Goal: Information Seeking & Learning: Learn about a topic

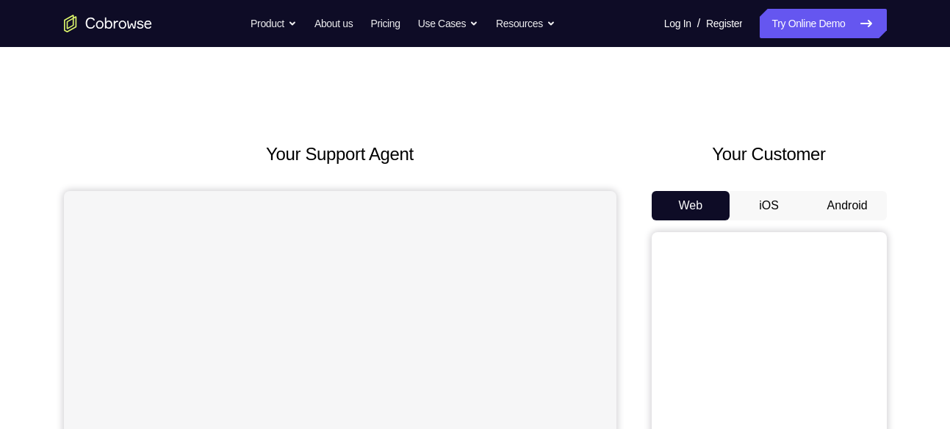
click at [848, 204] on button "Android" at bounding box center [847, 205] width 79 height 29
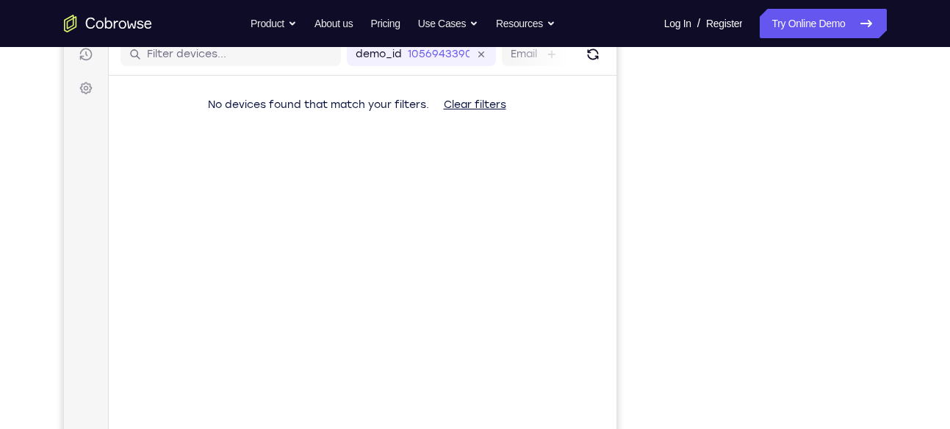
scroll to position [163, 0]
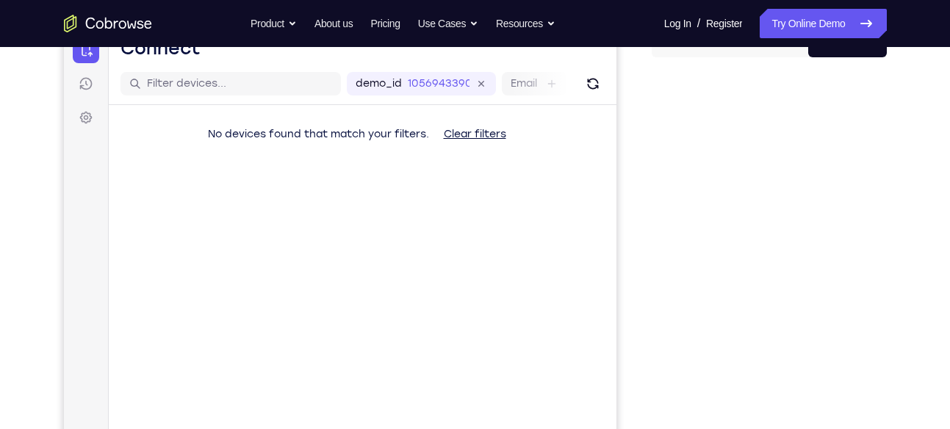
click at [888, 276] on div "Your Support Agent Your Customer Web iOS Android Next Steps We’d be happy to gi…" at bounding box center [475, 368] width 940 height 969
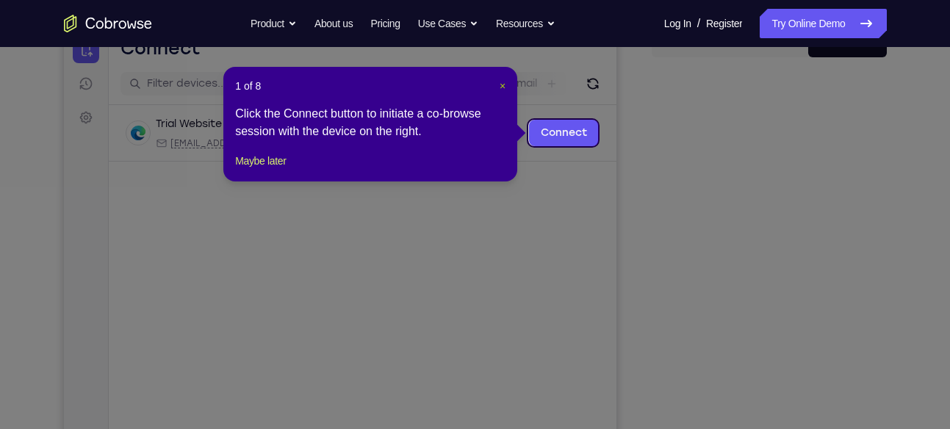
click at [503, 79] on button "×" at bounding box center [503, 86] width 6 height 15
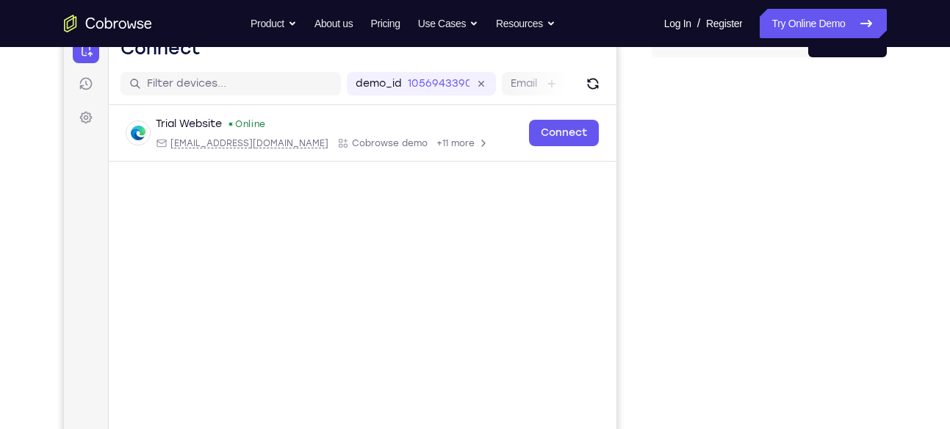
click at [918, 139] on div "Your Support Agent Your Customer Web iOS Android Next Steps We’d be happy to gi…" at bounding box center [475, 368] width 940 height 969
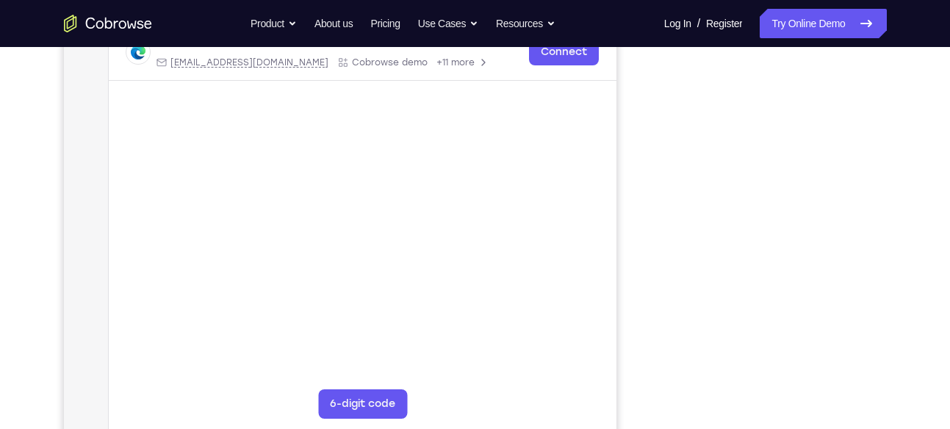
scroll to position [251, 0]
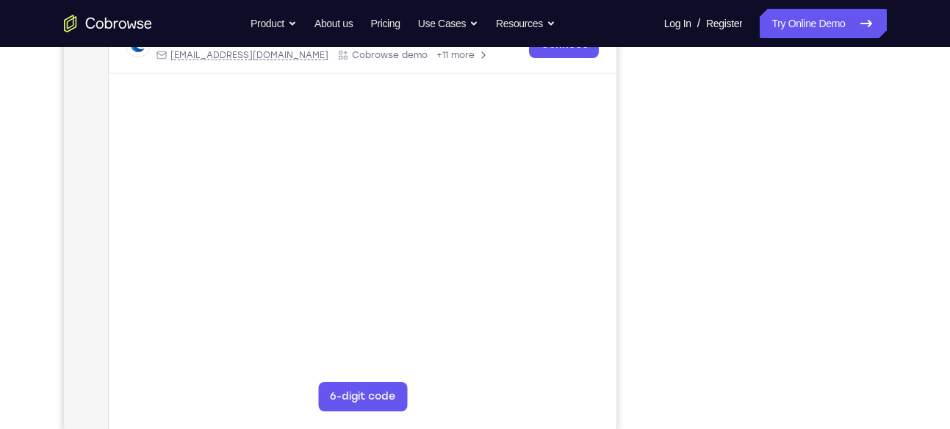
click at [883, 188] on div at bounding box center [769, 207] width 235 height 452
drag, startPoint x: 932, startPoint y: 138, endPoint x: 957, endPoint y: 125, distance: 27.6
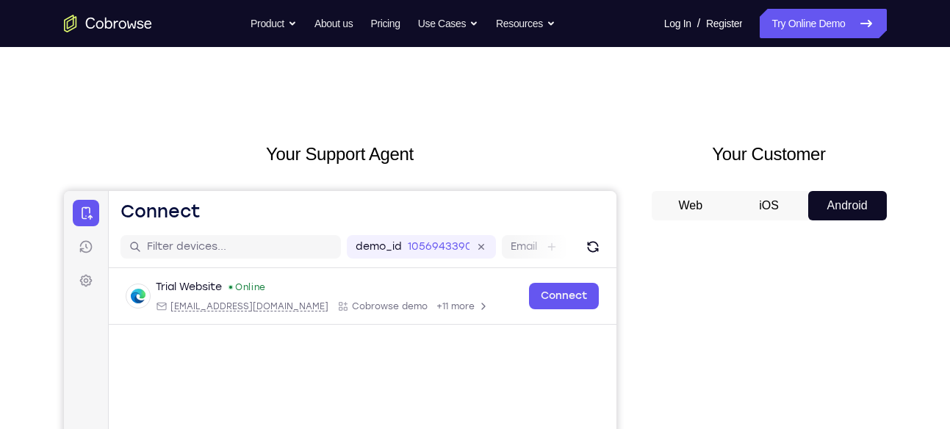
click at [781, 212] on button "iOS" at bounding box center [769, 205] width 79 height 29
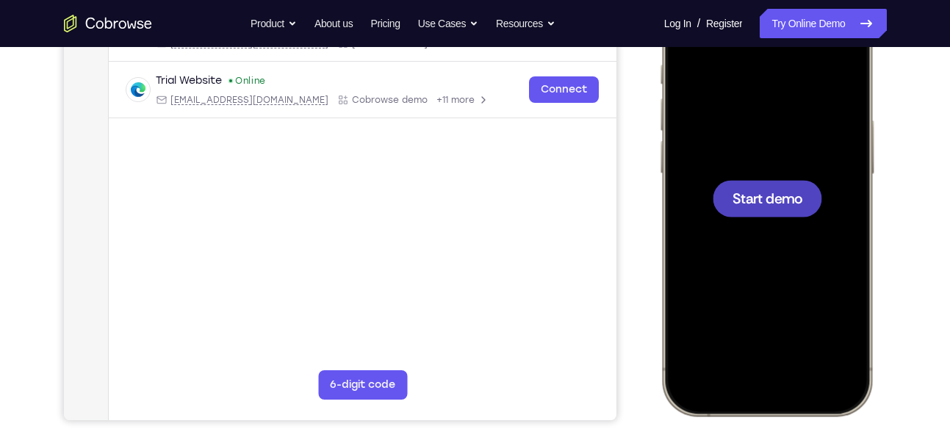
scroll to position [264, 0]
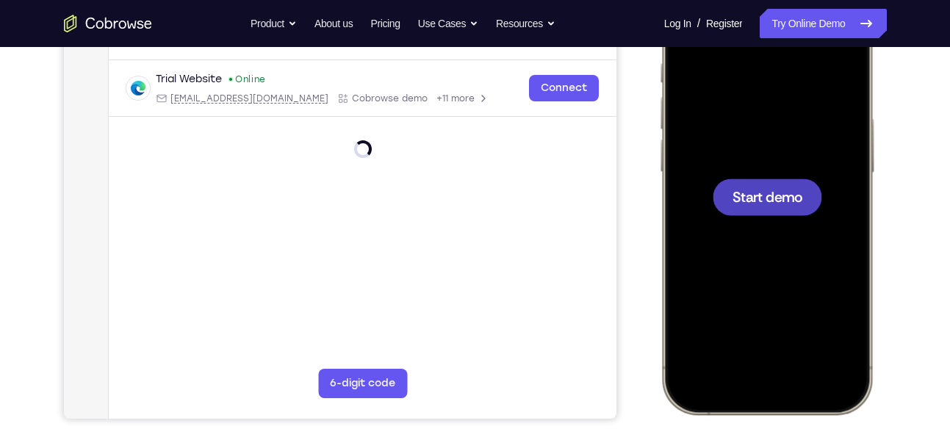
click at [798, 209] on div at bounding box center [766, 197] width 109 height 37
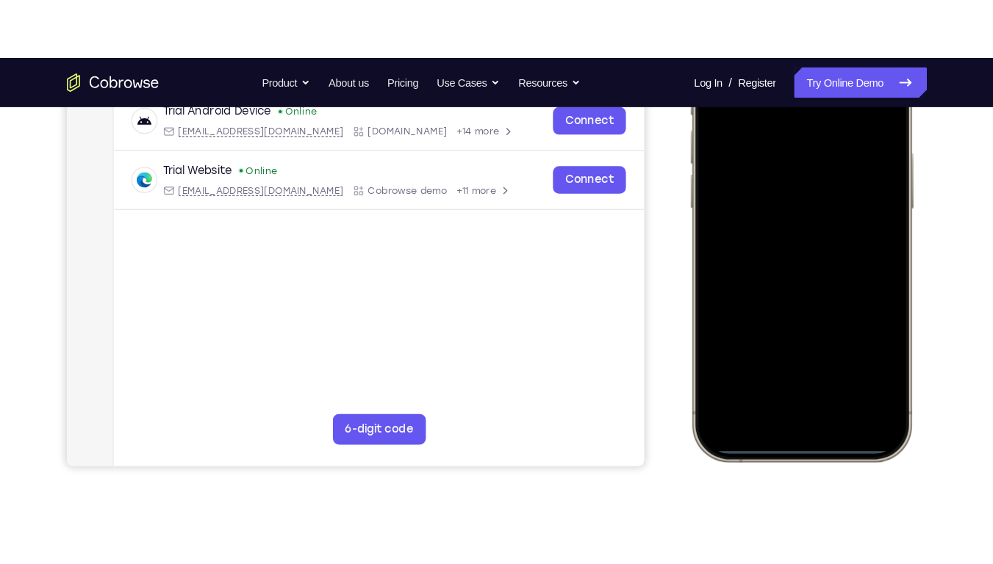
scroll to position [294, 0]
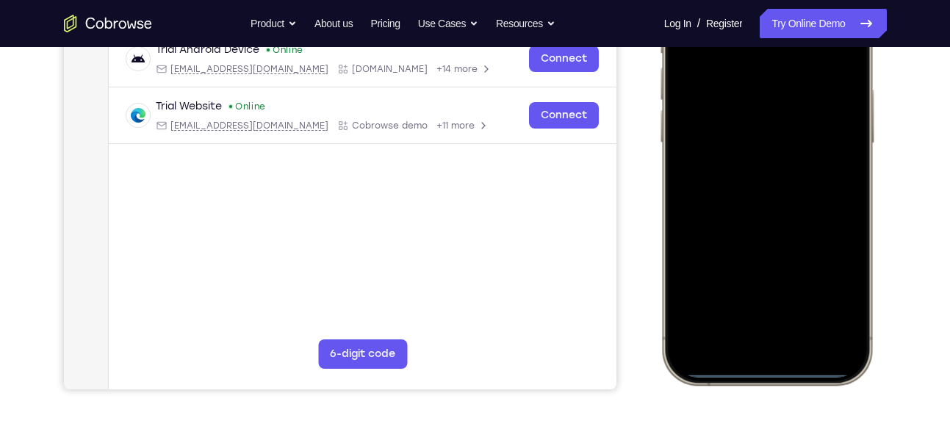
drag, startPoint x: 765, startPoint y: 372, endPoint x: 783, endPoint y: 217, distance: 155.4
click at [783, 217] on div at bounding box center [765, 167] width 193 height 420
drag, startPoint x: 774, startPoint y: 369, endPoint x: 824, endPoint y: 181, distance: 194.4
click at [824, 181] on div at bounding box center [765, 167] width 193 height 420
drag, startPoint x: 766, startPoint y: 372, endPoint x: 808, endPoint y: 133, distance: 242.6
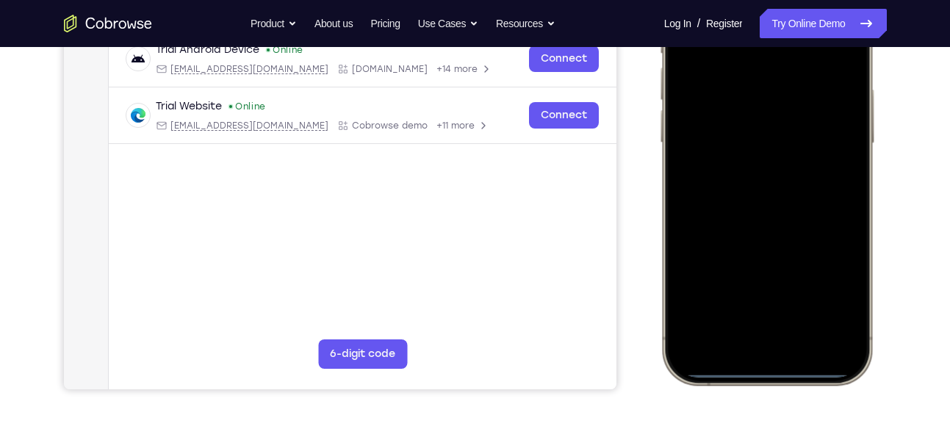
click at [808, 133] on div at bounding box center [765, 167] width 193 height 420
click at [766, 375] on div at bounding box center [765, 167] width 193 height 420
click at [764, 370] on div at bounding box center [765, 167] width 193 height 420
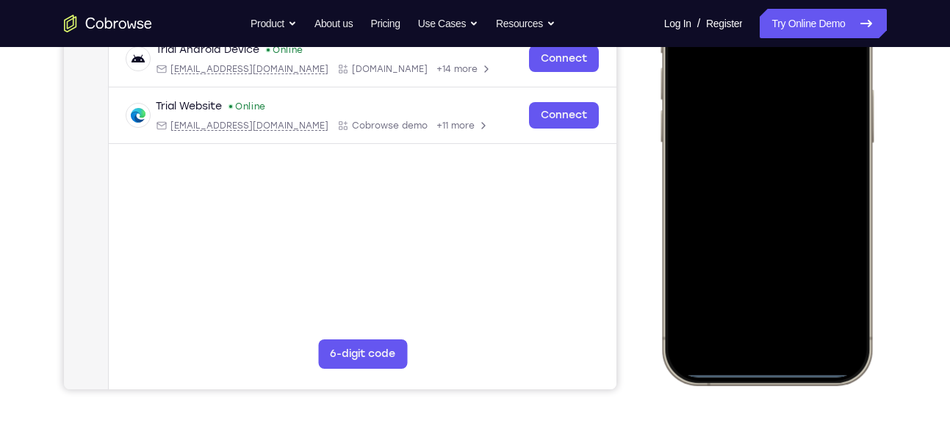
click at [764, 370] on div at bounding box center [765, 167] width 193 height 420
drag, startPoint x: 764, startPoint y: 370, endPoint x: 770, endPoint y: 236, distance: 134.6
click at [770, 236] on div at bounding box center [765, 167] width 193 height 420
click at [768, 370] on div at bounding box center [765, 167] width 193 height 420
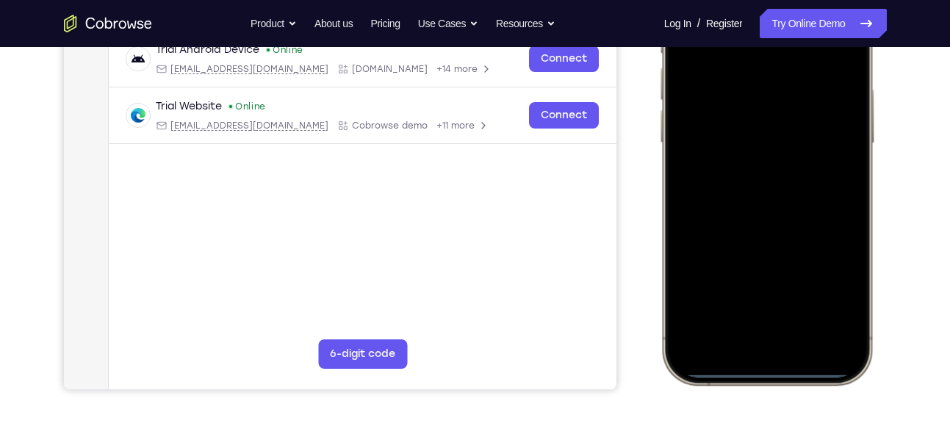
drag, startPoint x: 768, startPoint y: 370, endPoint x: 788, endPoint y: 209, distance: 161.3
click at [788, 209] on div at bounding box center [765, 167] width 193 height 420
click at [771, 373] on div at bounding box center [765, 167] width 193 height 420
drag, startPoint x: 771, startPoint y: 373, endPoint x: 777, endPoint y: 267, distance: 106.7
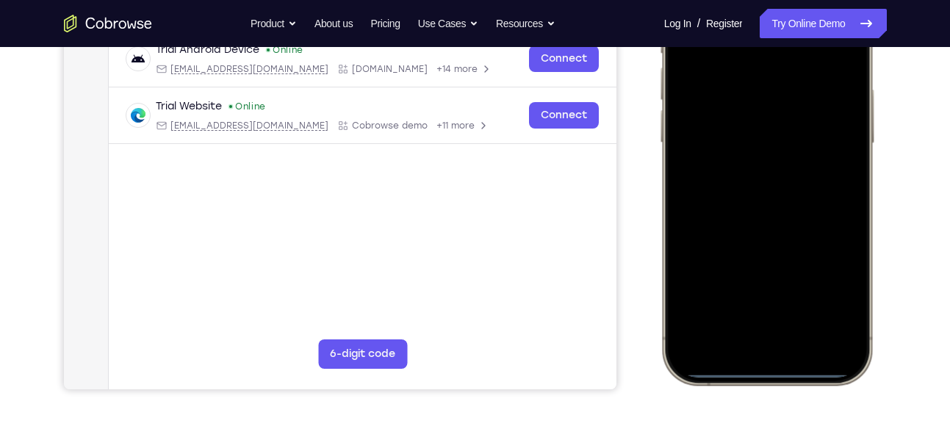
click at [777, 267] on div at bounding box center [765, 167] width 193 height 420
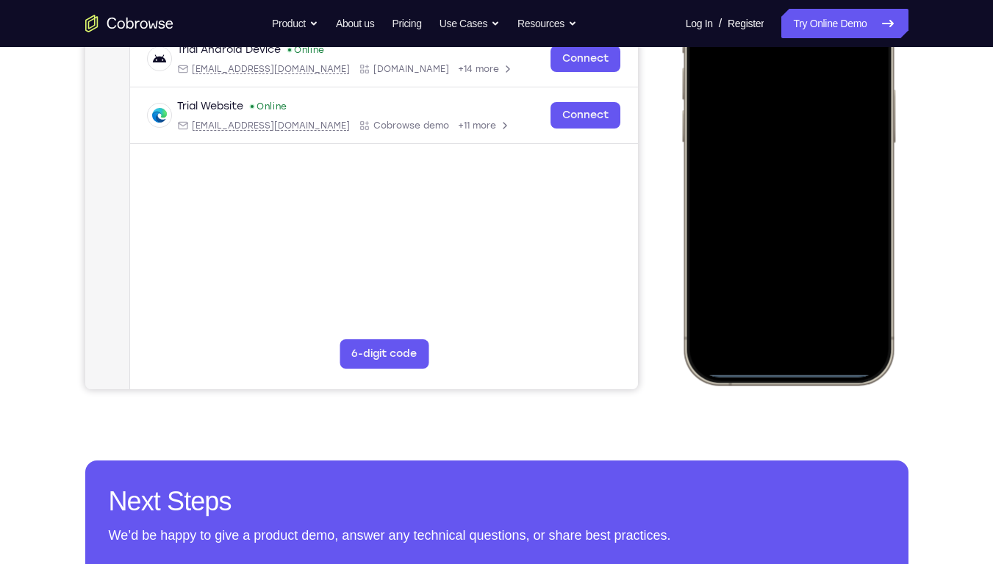
drag, startPoint x: 803, startPoint y: 372, endPoint x: 791, endPoint y: 362, distance: 15.7
click at [791, 362] on div at bounding box center [787, 167] width 193 height 420
drag, startPoint x: 791, startPoint y: 362, endPoint x: 882, endPoint y: 123, distance: 256.3
click at [882, 123] on div at bounding box center [787, 167] width 193 height 420
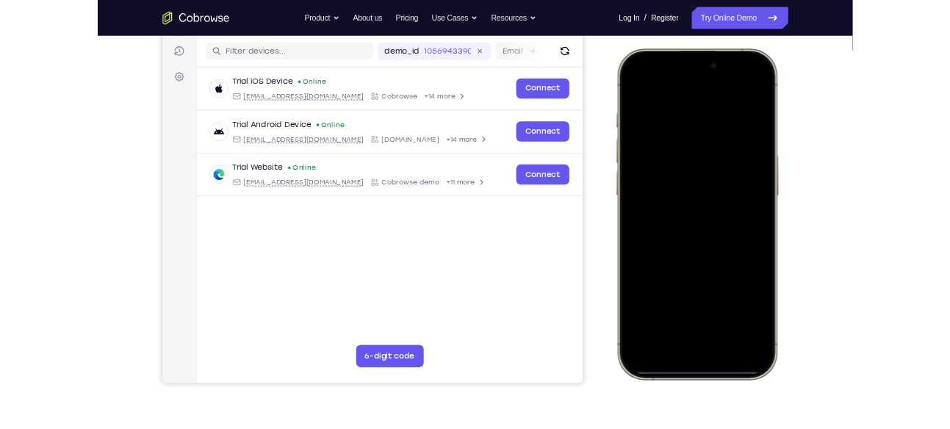
scroll to position [175, 0]
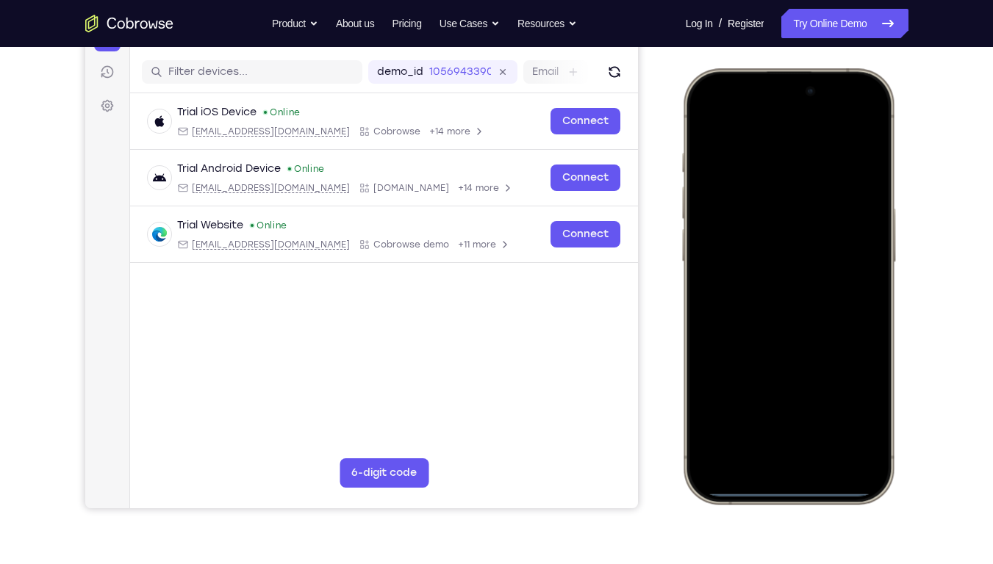
drag, startPoint x: 806, startPoint y: 125, endPoint x: 802, endPoint y: 285, distance: 160.2
click at [802, 285] on div at bounding box center [787, 286] width 193 height 420
drag, startPoint x: 783, startPoint y: 115, endPoint x: 752, endPoint y: 403, distance: 290.5
click at [752, 403] on div at bounding box center [787, 286] width 193 height 420
drag, startPoint x: 788, startPoint y: 492, endPoint x: 787, endPoint y: 384, distance: 108.0
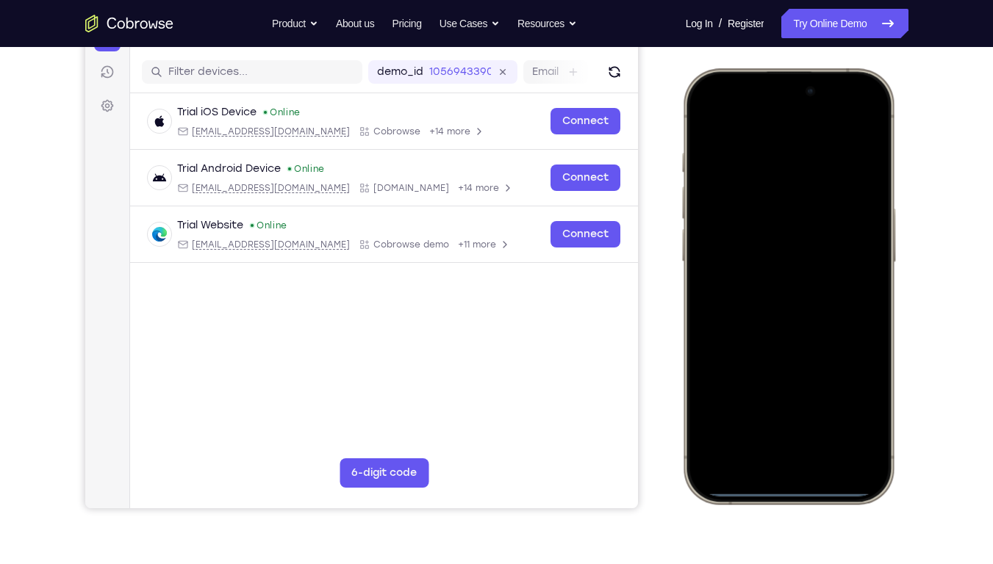
click at [787, 384] on div at bounding box center [787, 286] width 193 height 420
click at [786, 428] on div at bounding box center [787, 286] width 193 height 420
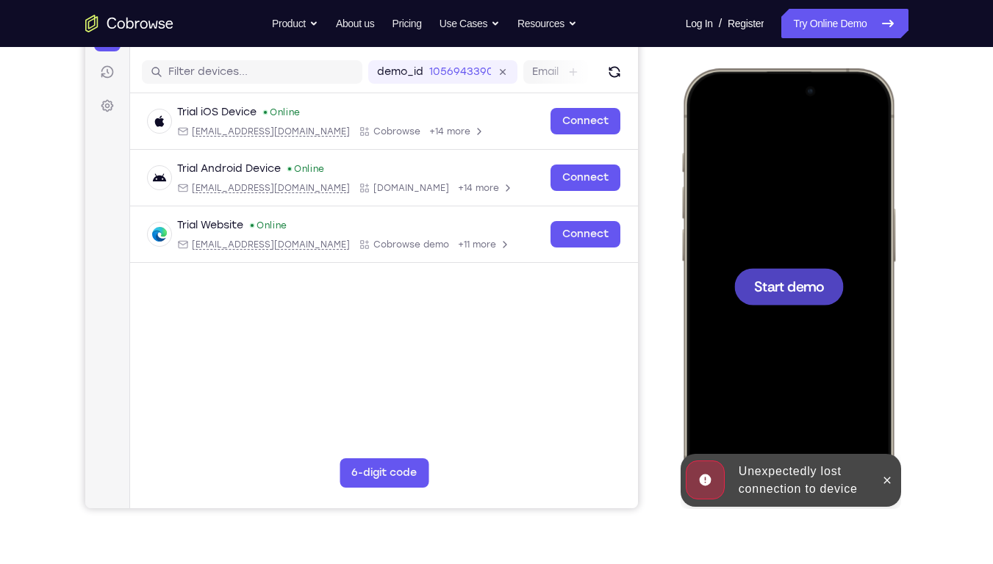
click at [786, 428] on div "Online web based iOS Simulators and Android Emulators. Run iPhone, iPad, Mobile…" at bounding box center [790, 288] width 220 height 441
drag, startPoint x: 786, startPoint y: 489, endPoint x: 888, endPoint y: 472, distance: 102.8
click at [888, 428] on button at bounding box center [886, 481] width 24 height 24
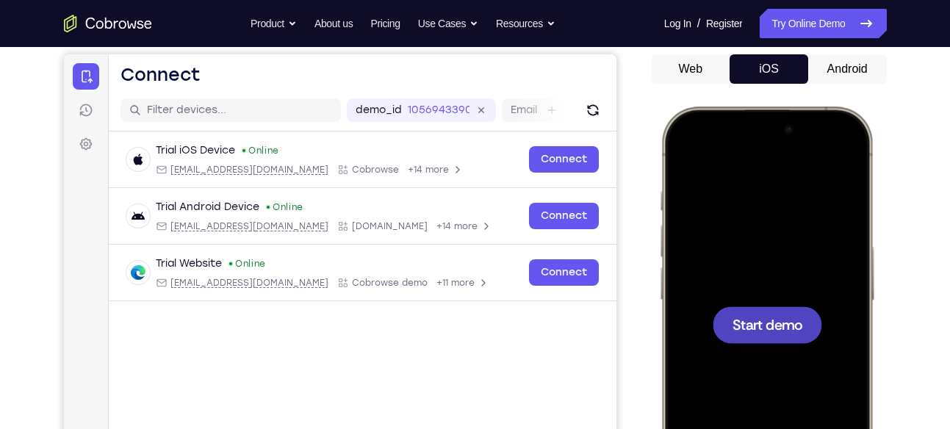
scroll to position [125, 0]
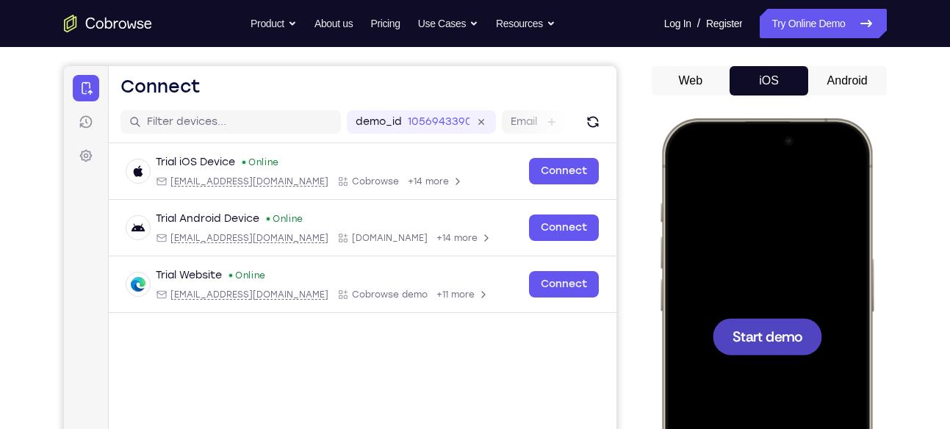
click at [850, 79] on button "Android" at bounding box center [847, 80] width 79 height 29
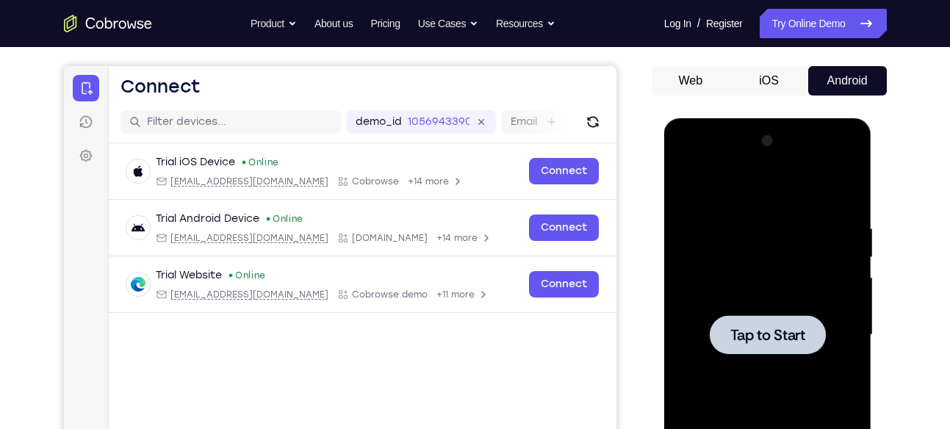
click at [799, 344] on div at bounding box center [768, 334] width 116 height 39
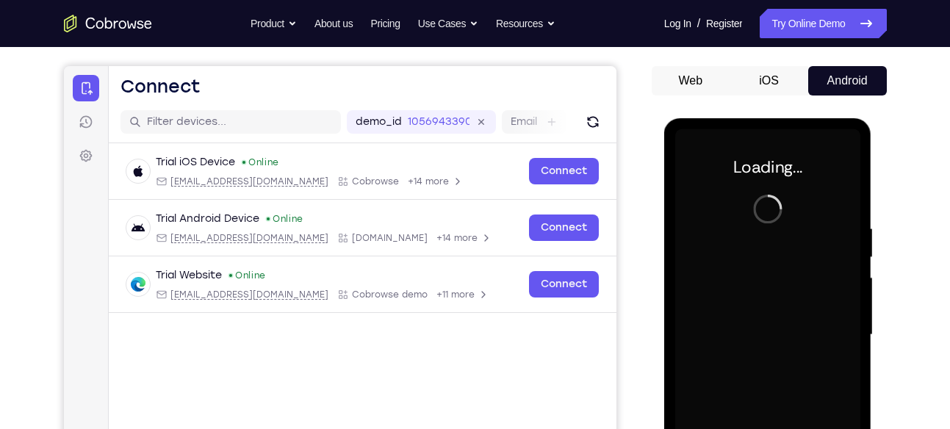
click at [927, 155] on div "Your Support Agent Your Customer Web iOS Android Next Steps We’d be happy to gi…" at bounding box center [475, 406] width 940 height 969
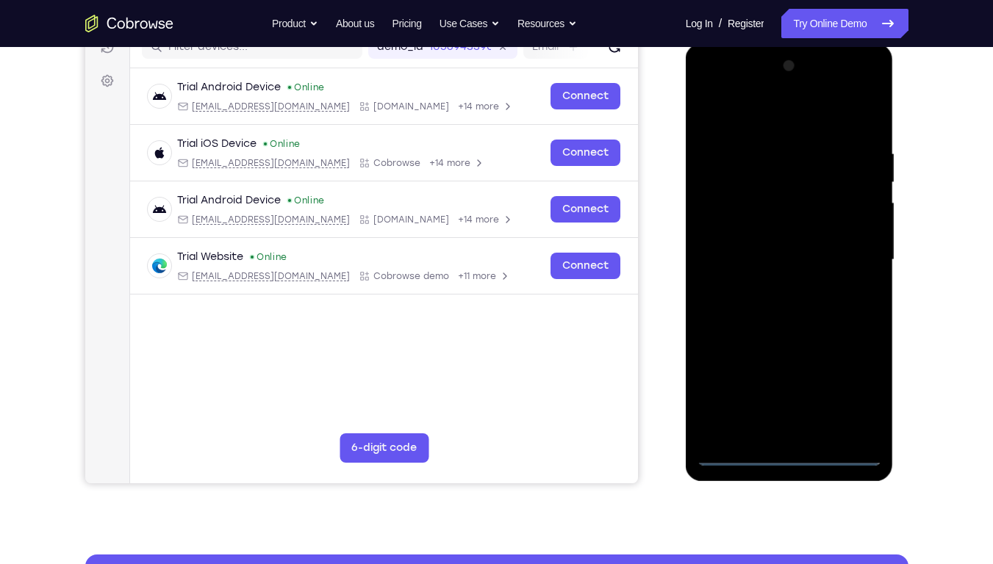
scroll to position [189, 0]
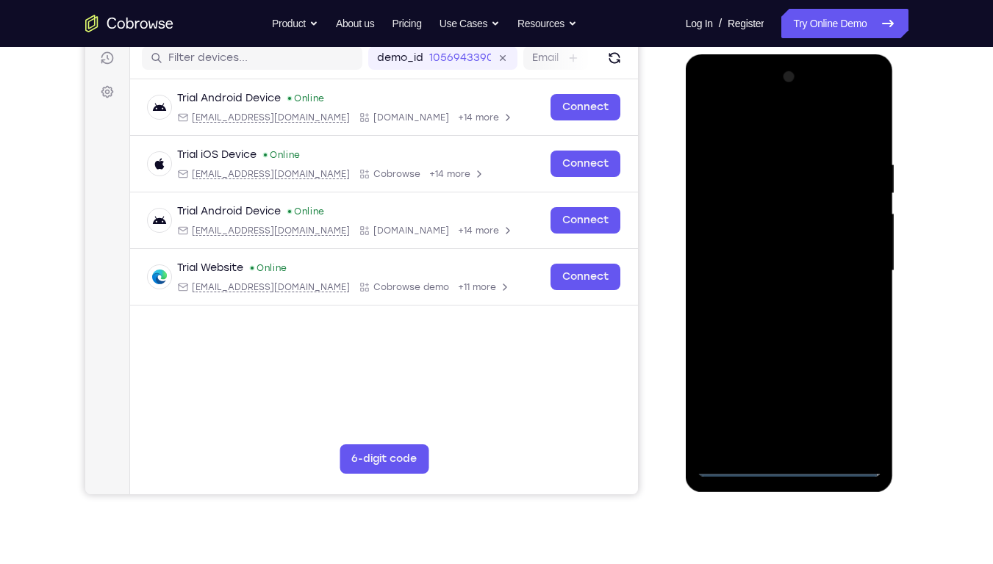
click at [782, 428] on div at bounding box center [788, 270] width 185 height 411
click at [848, 407] on div at bounding box center [788, 270] width 185 height 411
click at [782, 135] on div at bounding box center [788, 270] width 185 height 411
click at [854, 273] on div at bounding box center [788, 270] width 185 height 411
click at [771, 298] on div at bounding box center [788, 270] width 185 height 411
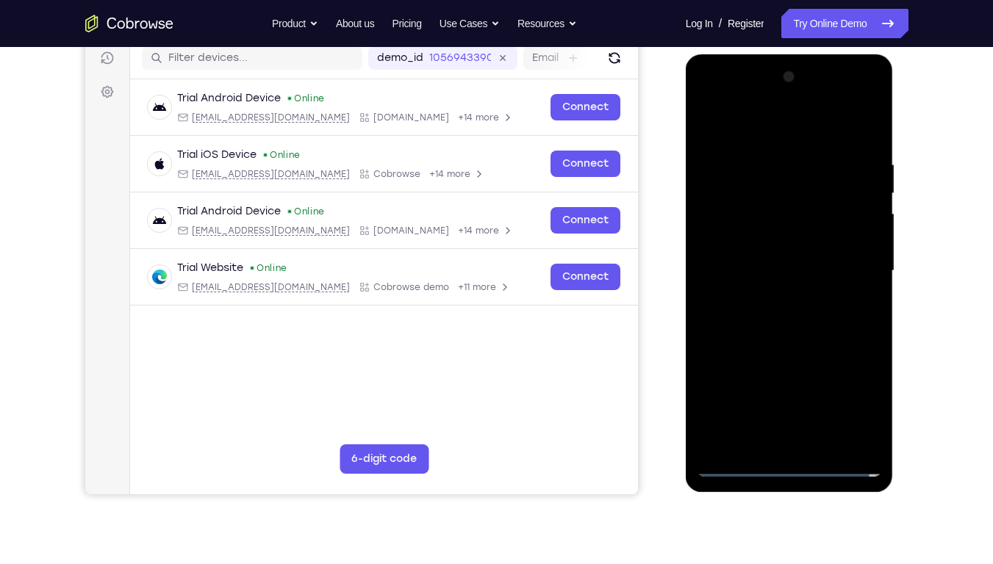
click at [775, 253] on div at bounding box center [788, 270] width 185 height 411
click at [763, 235] on div at bounding box center [788, 270] width 185 height 411
click at [859, 240] on div at bounding box center [788, 270] width 185 height 411
click at [810, 267] on div at bounding box center [788, 270] width 185 height 411
click at [813, 322] on div at bounding box center [788, 270] width 185 height 411
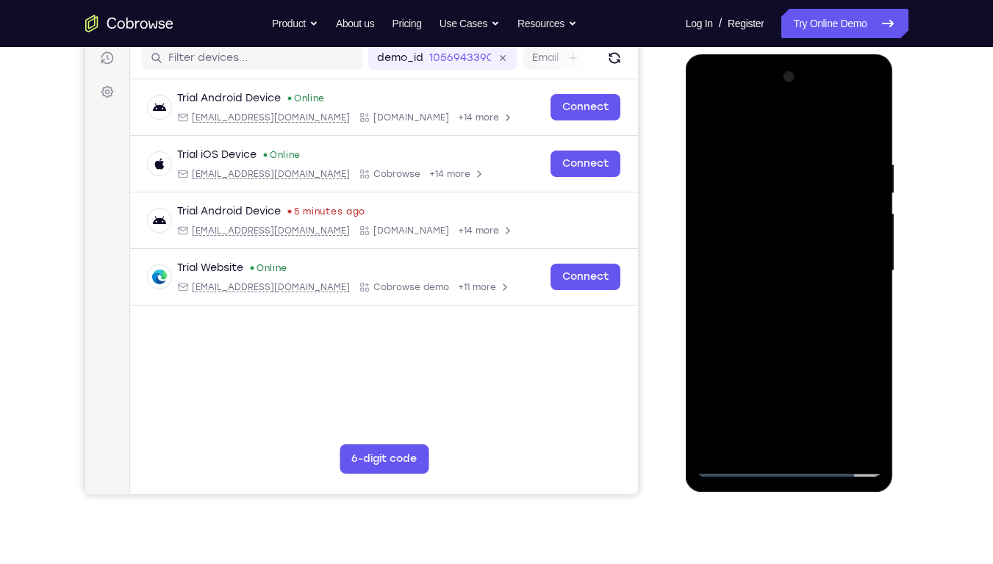
click at [807, 310] on div at bounding box center [788, 270] width 185 height 411
click at [807, 313] on div at bounding box center [788, 270] width 185 height 411
click at [827, 336] on div at bounding box center [788, 270] width 185 height 411
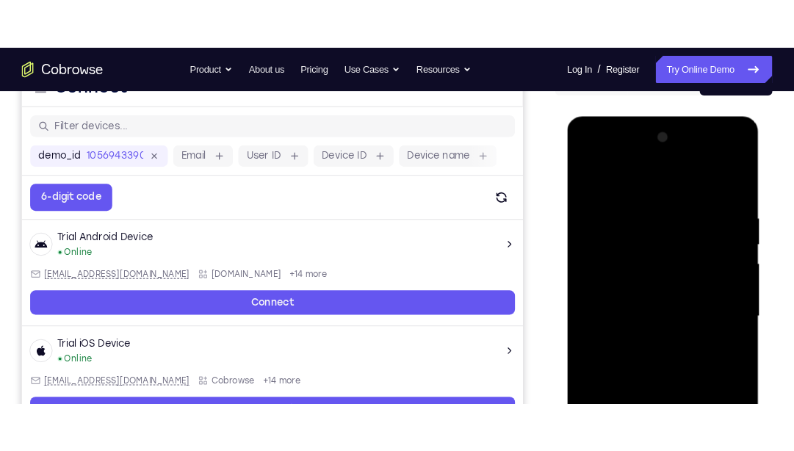
scroll to position [169, 0]
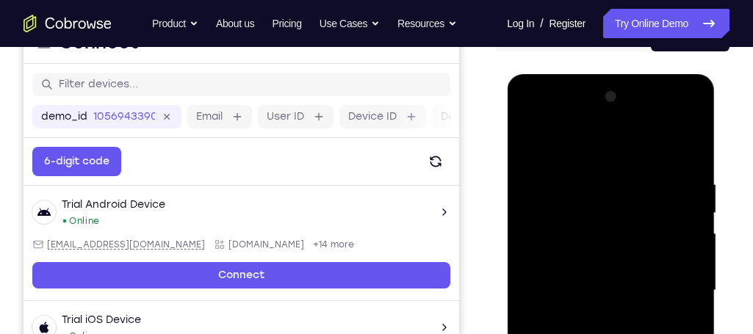
drag, startPoint x: 892, startPoint y: 0, endPoint x: 711, endPoint y: -26, distance: 182.7
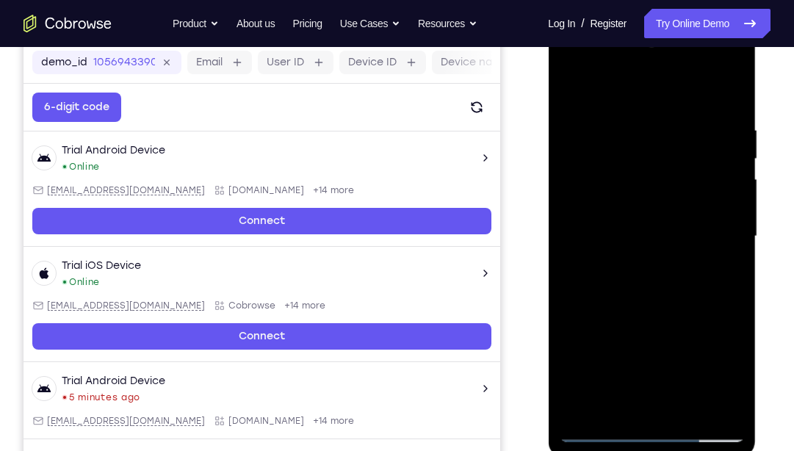
scroll to position [228, 0]
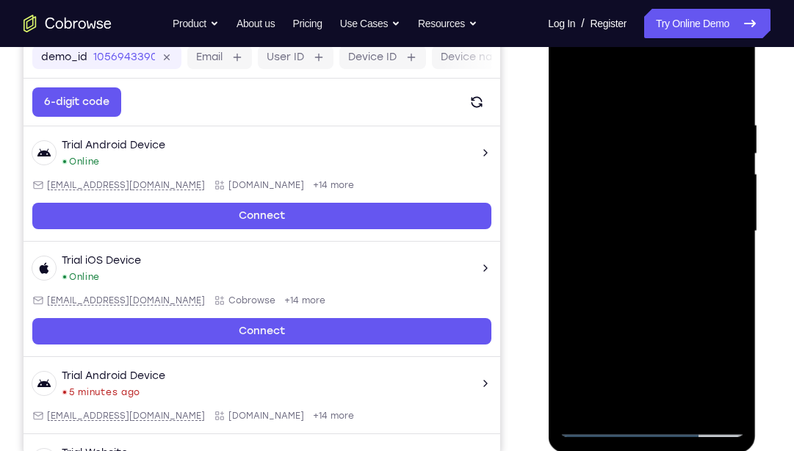
click at [628, 121] on div at bounding box center [651, 231] width 185 height 411
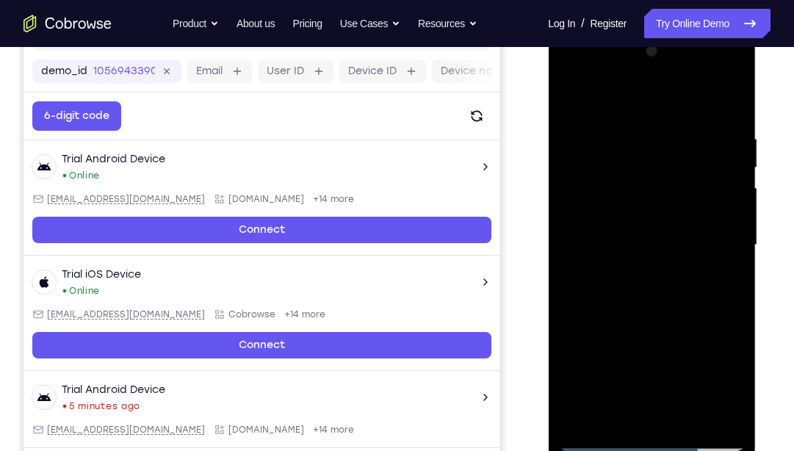
scroll to position [209, 0]
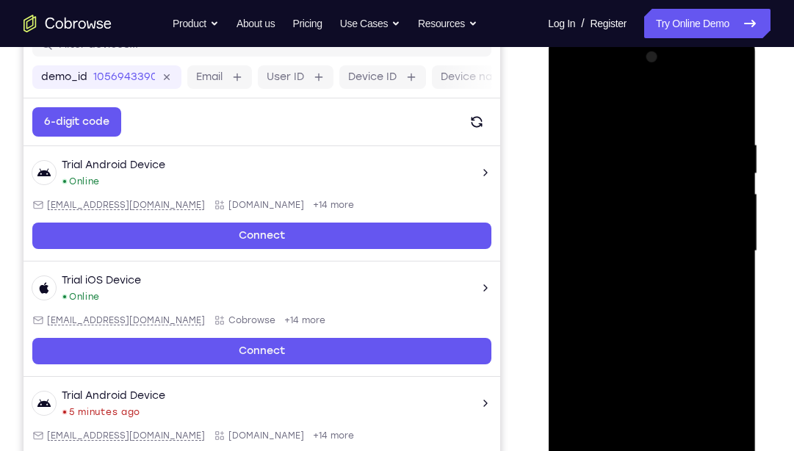
click at [568, 224] on div at bounding box center [651, 251] width 185 height 411
click at [724, 185] on div at bounding box center [651, 251] width 185 height 411
click at [724, 108] on div at bounding box center [651, 251] width 185 height 411
click at [632, 134] on div at bounding box center [651, 251] width 185 height 411
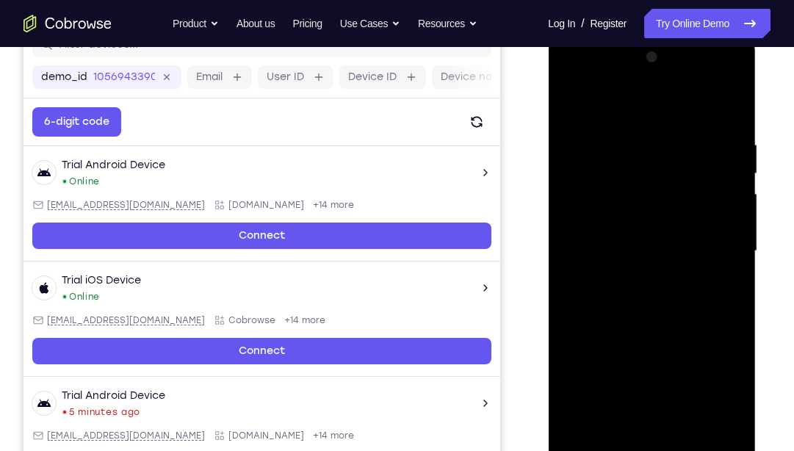
click at [721, 159] on div at bounding box center [651, 251] width 185 height 411
click at [727, 108] on div at bounding box center [651, 251] width 185 height 411
click at [730, 148] on div at bounding box center [651, 251] width 185 height 411
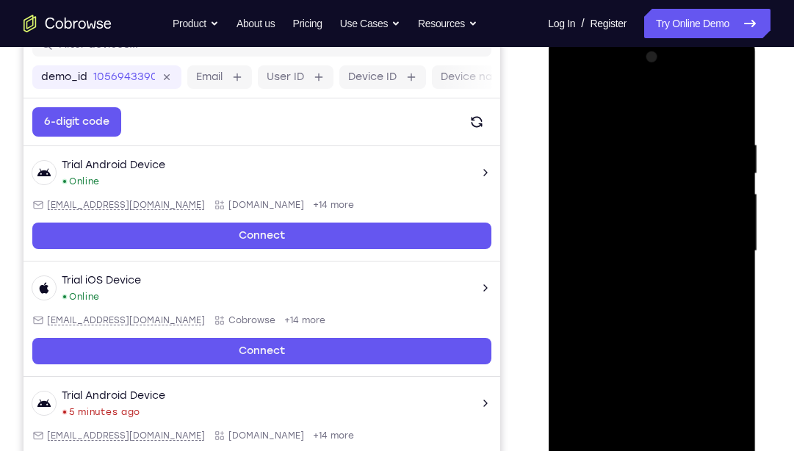
click at [730, 107] on div at bounding box center [651, 251] width 185 height 411
drag, startPoint x: 727, startPoint y: 109, endPoint x: 723, endPoint y: 162, distance: 53.0
click at [723, 162] on div at bounding box center [651, 251] width 185 height 411
click at [721, 140] on div at bounding box center [651, 251] width 185 height 411
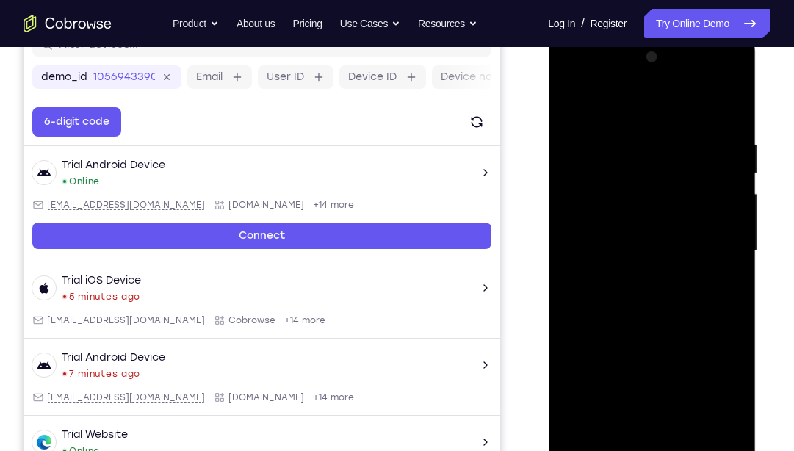
click at [728, 106] on div at bounding box center [651, 251] width 185 height 411
click at [713, 422] on div at bounding box center [651, 251] width 185 height 411
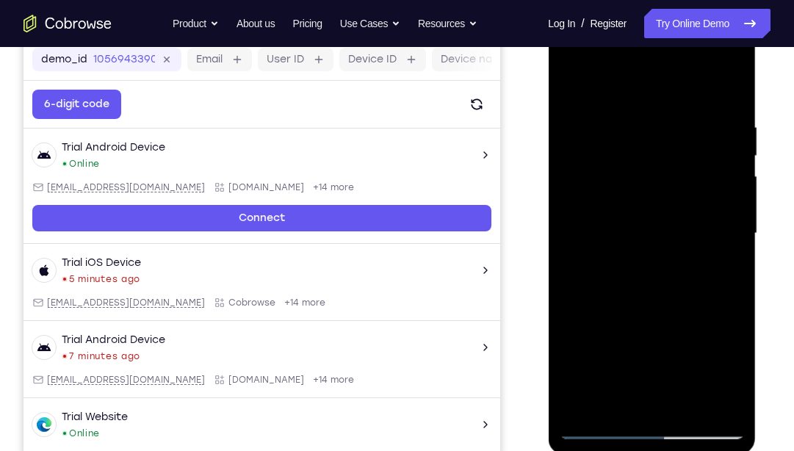
scroll to position [230, 0]
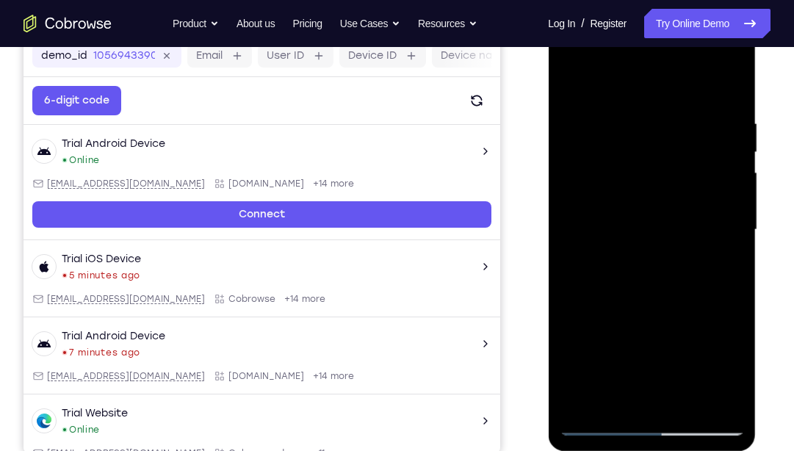
click at [615, 215] on div at bounding box center [651, 229] width 185 height 411
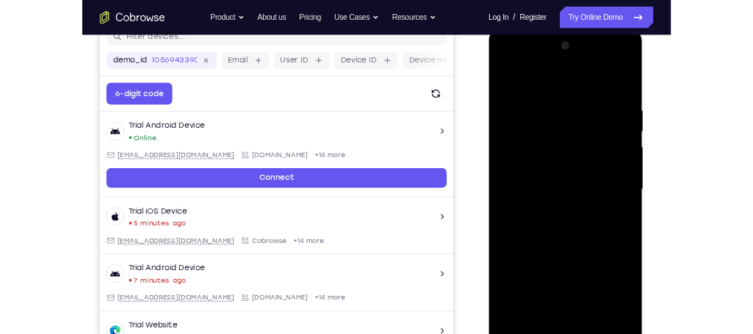
scroll to position [206, 0]
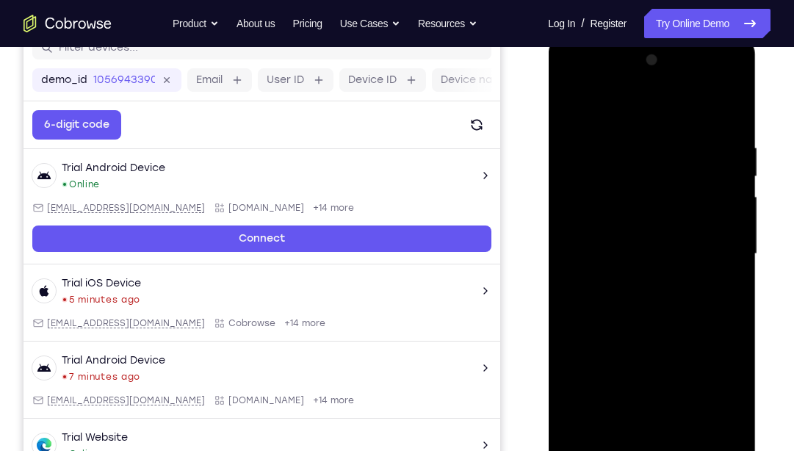
click at [733, 176] on div at bounding box center [651, 253] width 185 height 411
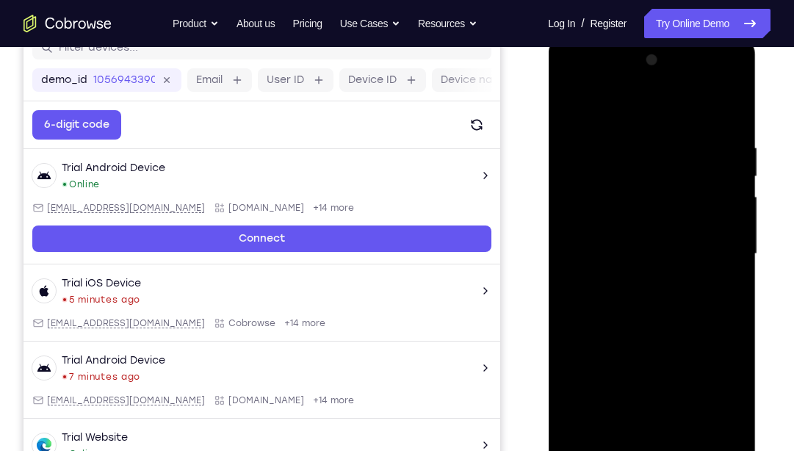
click at [733, 176] on div at bounding box center [651, 253] width 185 height 411
click at [730, 68] on div at bounding box center [651, 253] width 185 height 411
click at [604, 348] on div at bounding box center [651, 253] width 185 height 411
click at [574, 106] on div at bounding box center [651, 253] width 185 height 411
click at [649, 334] on div at bounding box center [651, 253] width 185 height 411
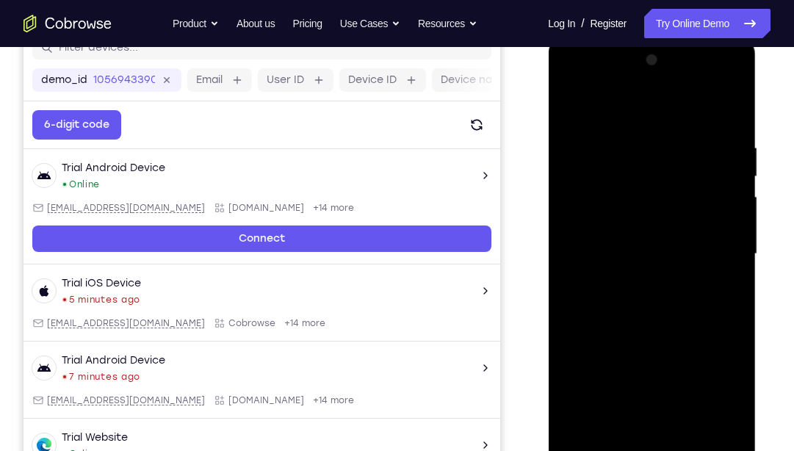
click at [569, 105] on div at bounding box center [651, 253] width 185 height 411
click at [716, 342] on div at bounding box center [651, 253] width 185 height 411
click at [737, 237] on div at bounding box center [651, 253] width 185 height 411
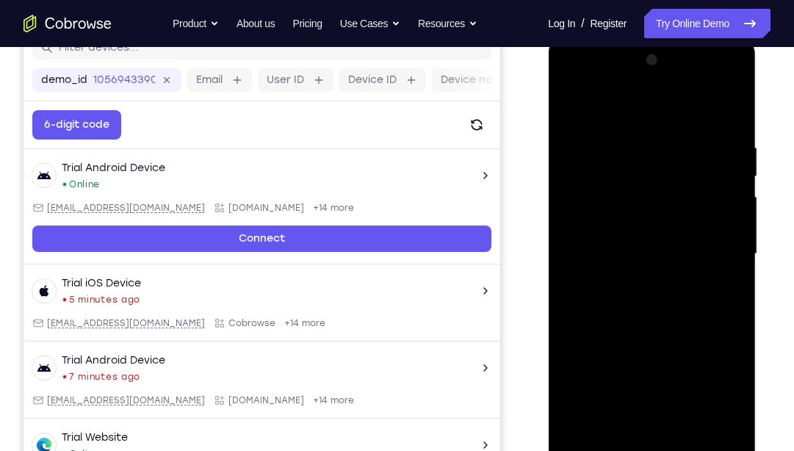
click at [736, 237] on div at bounding box center [651, 253] width 185 height 411
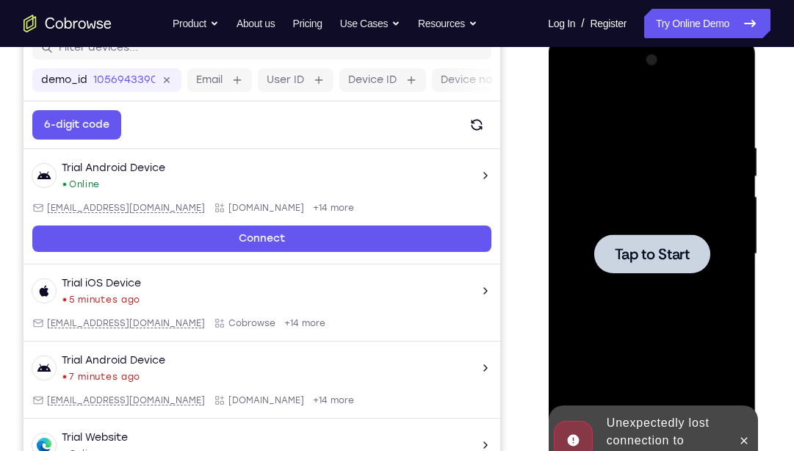
click at [734, 237] on div at bounding box center [651, 253] width 185 height 411
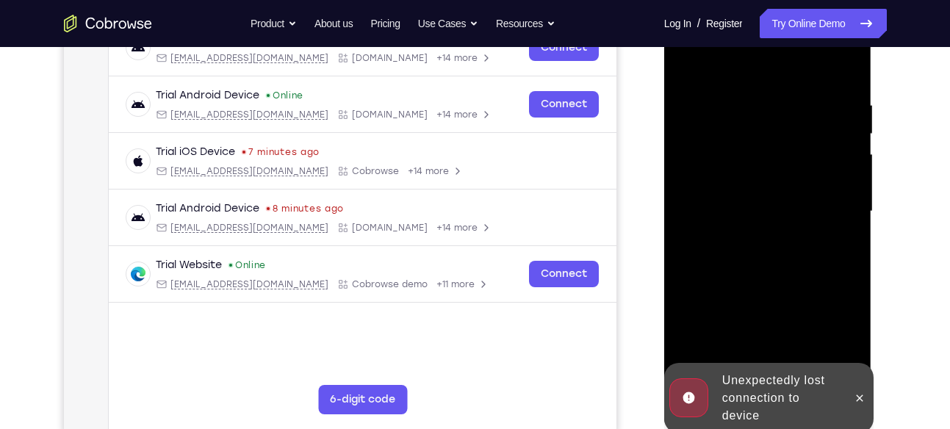
scroll to position [263, 0]
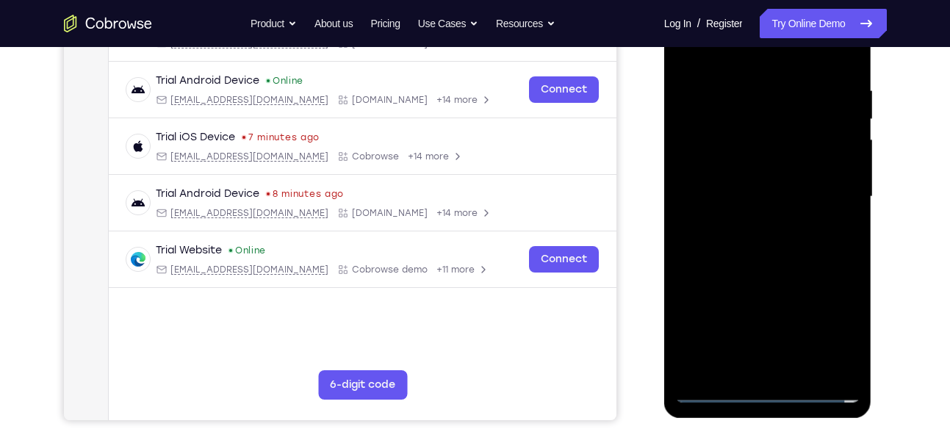
click at [865, 379] on div at bounding box center [768, 199] width 208 height 438
click at [791, 395] on div at bounding box center [767, 196] width 185 height 411
click at [763, 391] on div at bounding box center [767, 196] width 185 height 411
click at [843, 329] on div at bounding box center [767, 196] width 185 height 411
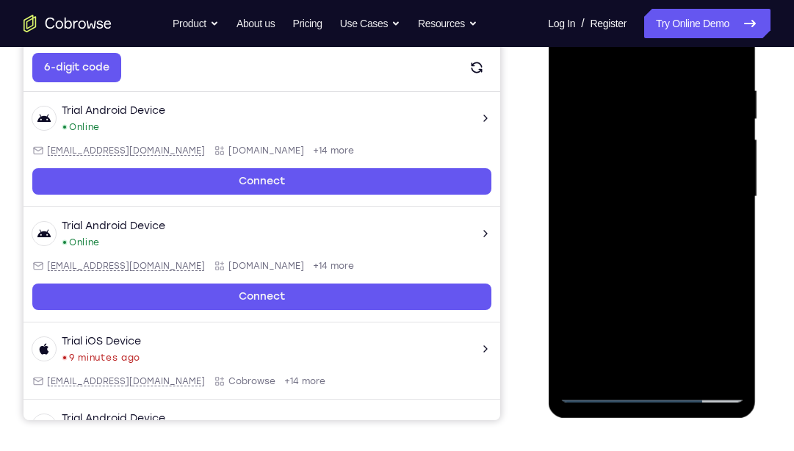
click at [660, 65] on div at bounding box center [651, 196] width 185 height 411
click at [658, 59] on div at bounding box center [651, 196] width 185 height 411
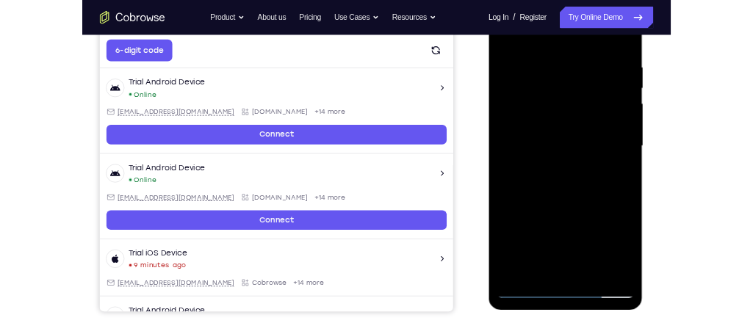
scroll to position [221, 0]
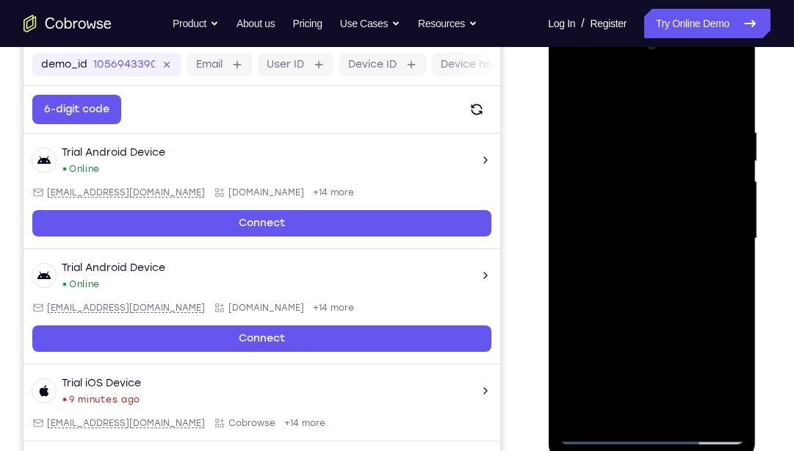
click at [588, 199] on div at bounding box center [651, 238] width 185 height 411
